Goal: Task Accomplishment & Management: Use online tool/utility

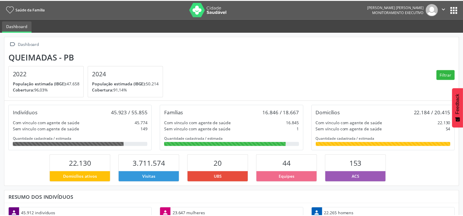
scroll to position [97, 153]
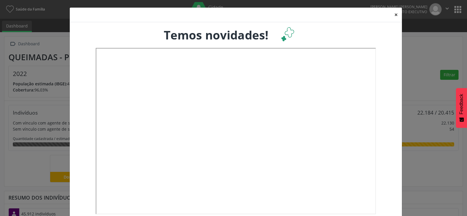
click at [394, 15] on button "×" at bounding box center [396, 15] width 12 height 14
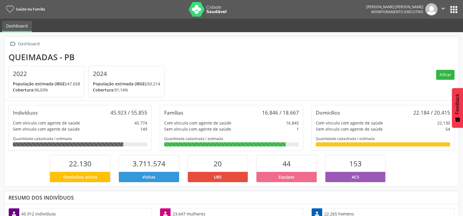
scroll to position [291947, 291892]
click at [454, 12] on button "apps" at bounding box center [454, 9] width 10 height 10
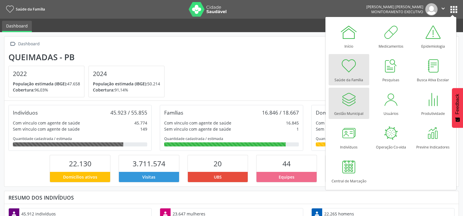
click at [347, 103] on div at bounding box center [349, 100] width 18 height 18
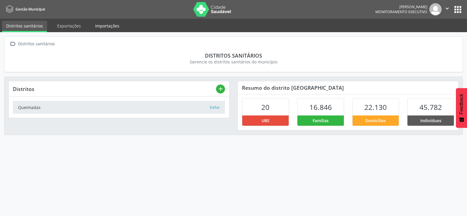
click at [106, 27] on link "Importações" at bounding box center [107, 26] width 32 height 10
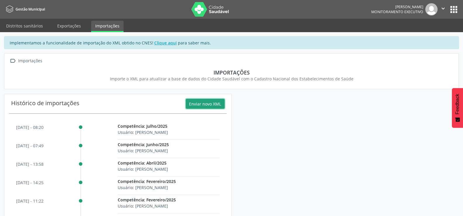
click at [210, 103] on button "Enviar novo XML" at bounding box center [205, 104] width 39 height 10
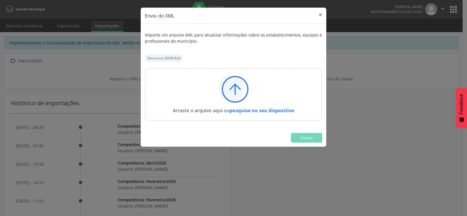
click at [230, 89] on icon at bounding box center [235, 86] width 10 height 5
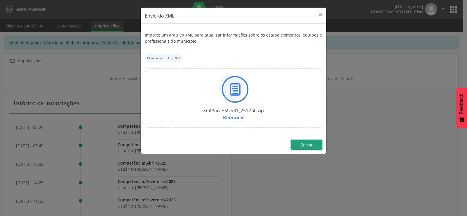
click at [301, 145] on button "Enviar" at bounding box center [306, 145] width 31 height 10
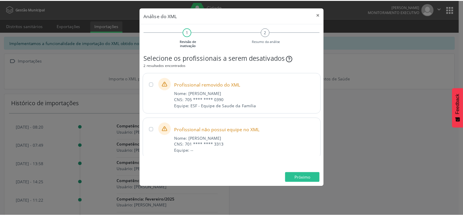
scroll to position [10, 0]
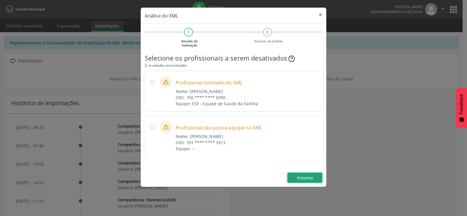
click at [303, 179] on span "Próximo" at bounding box center [305, 178] width 16 height 6
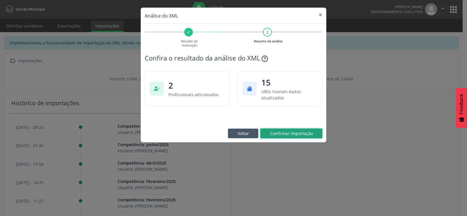
click at [287, 133] on span "Confirmar importação" at bounding box center [291, 134] width 43 height 6
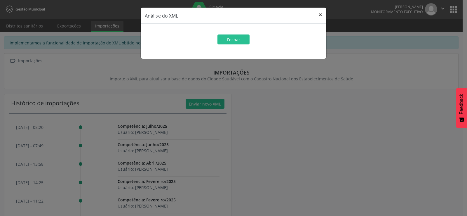
click at [323, 14] on button "×" at bounding box center [321, 15] width 12 height 14
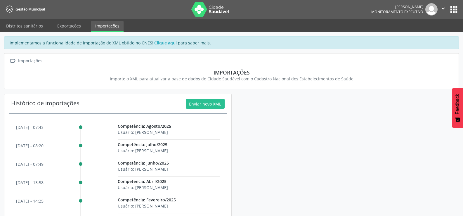
click at [219, 8] on img at bounding box center [210, 9] width 38 height 15
